Goal: Transaction & Acquisition: Obtain resource

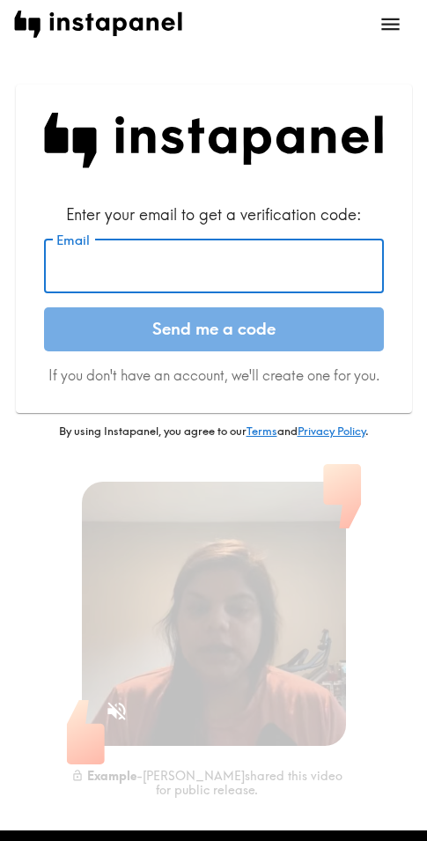
click at [121, 251] on input "Email" at bounding box center [214, 266] width 340 height 55
paste input "[EMAIL_ADDRESS][DOMAIN_NAME]"
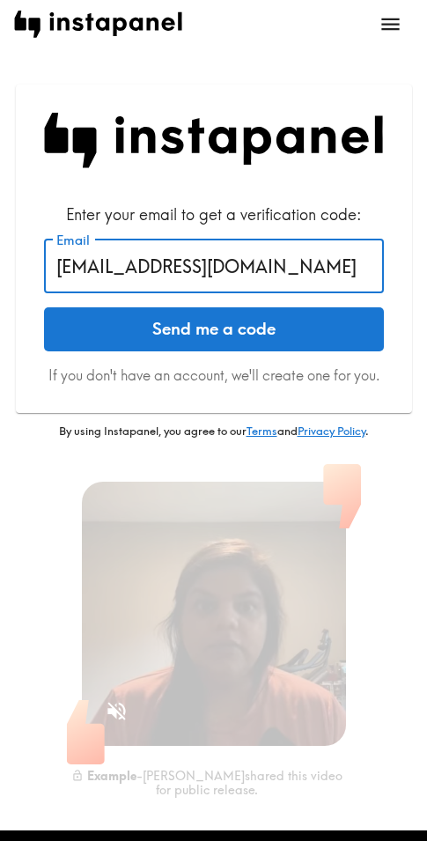
type input "[EMAIL_ADDRESS][DOMAIN_NAME]"
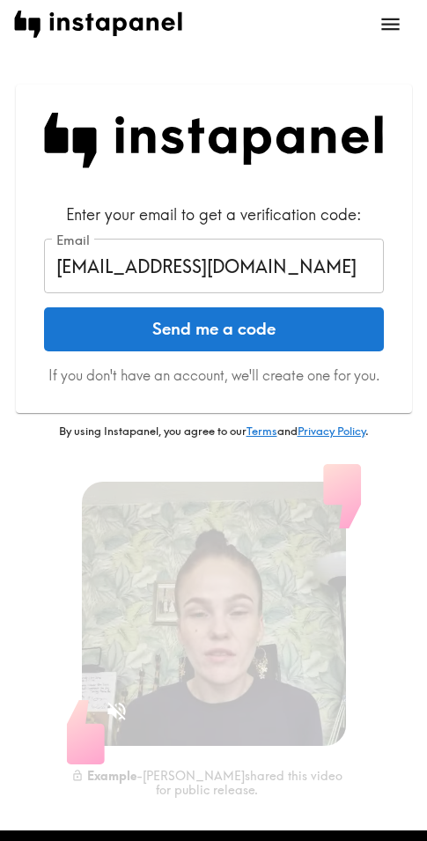
click at [126, 335] on button "Send me a code" at bounding box center [214, 329] width 340 height 44
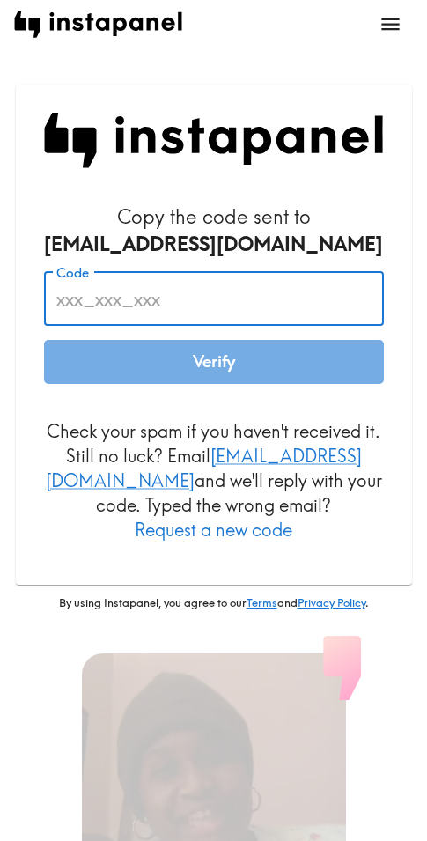
click at [89, 301] on input "Code" at bounding box center [214, 298] width 340 height 55
paste input "77u_QYg_ERH"
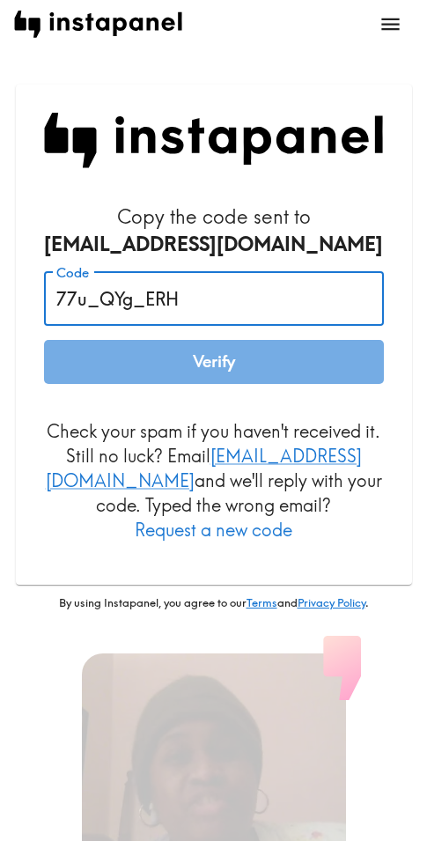
type input "77u_QYg_ERH"
click at [216, 357] on button "Verify" at bounding box center [214, 362] width 340 height 44
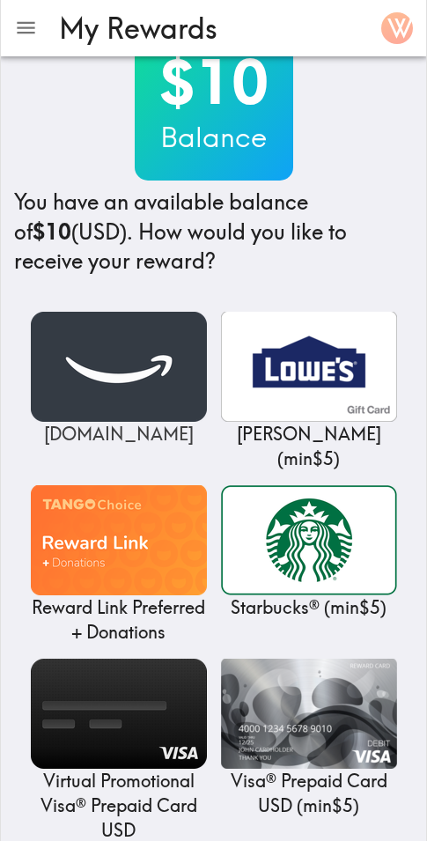
scroll to position [88, 0]
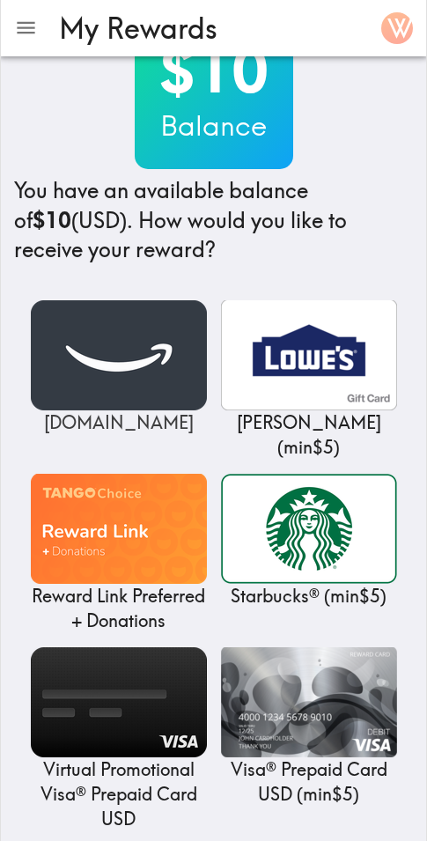
click at [107, 362] on img at bounding box center [119, 355] width 176 height 110
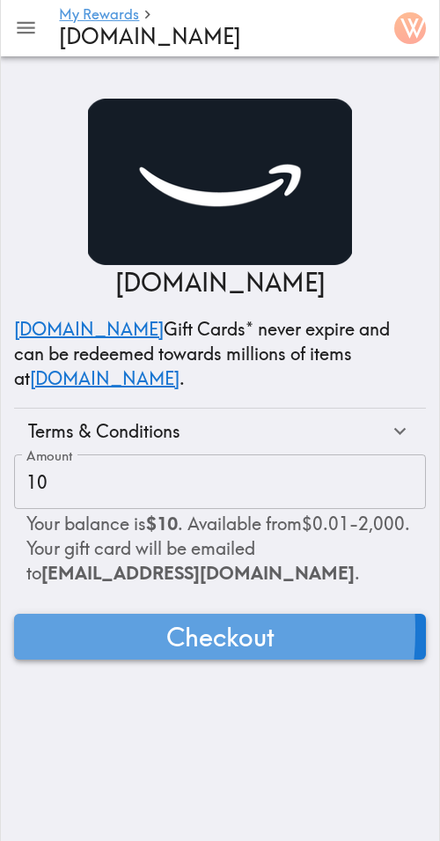
click at [81, 630] on button "Checkout" at bounding box center [220, 637] width 412 height 46
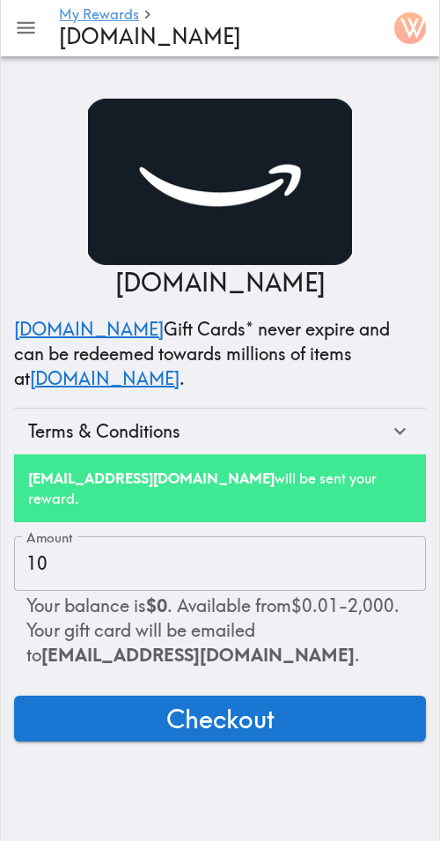
drag, startPoint x: 288, startPoint y: 13, endPoint x: 332, endPoint y: 7, distance: 44.4
click at [289, 13] on h6 "My Rewards" at bounding box center [216, 15] width 314 height 17
